Goal: Check status: Check status

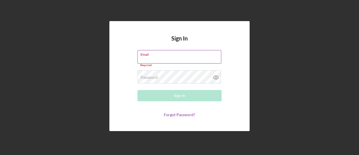
click at [147, 56] on label "Email" at bounding box center [181, 53] width 81 height 6
click at [147, 56] on input "Email" at bounding box center [180, 56] width 84 height 13
type input "[EMAIL_ADDRESS][DOMAIN_NAME]"
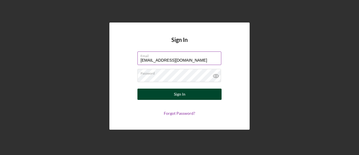
click at [170, 94] on button "Sign In" at bounding box center [180, 93] width 84 height 11
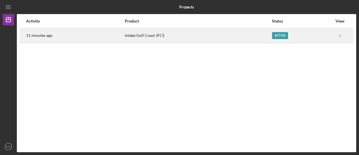
click at [284, 36] on div "Active" at bounding box center [280, 35] width 16 height 7
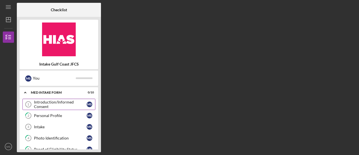
click at [57, 104] on div "Introduction/Informed Consent" at bounding box center [60, 104] width 53 height 9
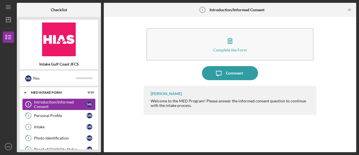
click at [56, 101] on div "Introduction/Informed Consent" at bounding box center [60, 104] width 53 height 9
